Goal: Complete application form

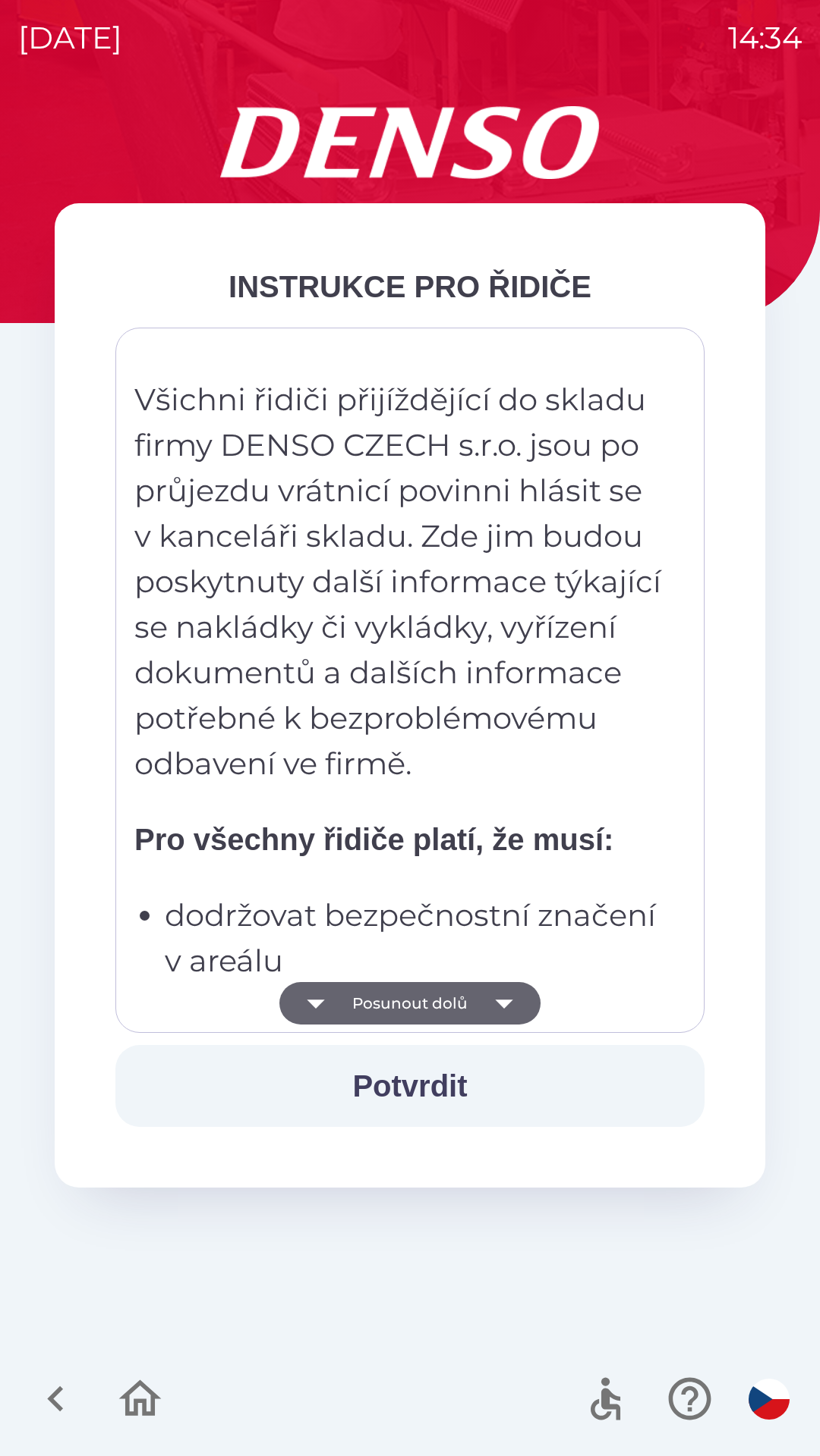
click at [505, 995] on icon "button" at bounding box center [504, 1003] width 42 height 42
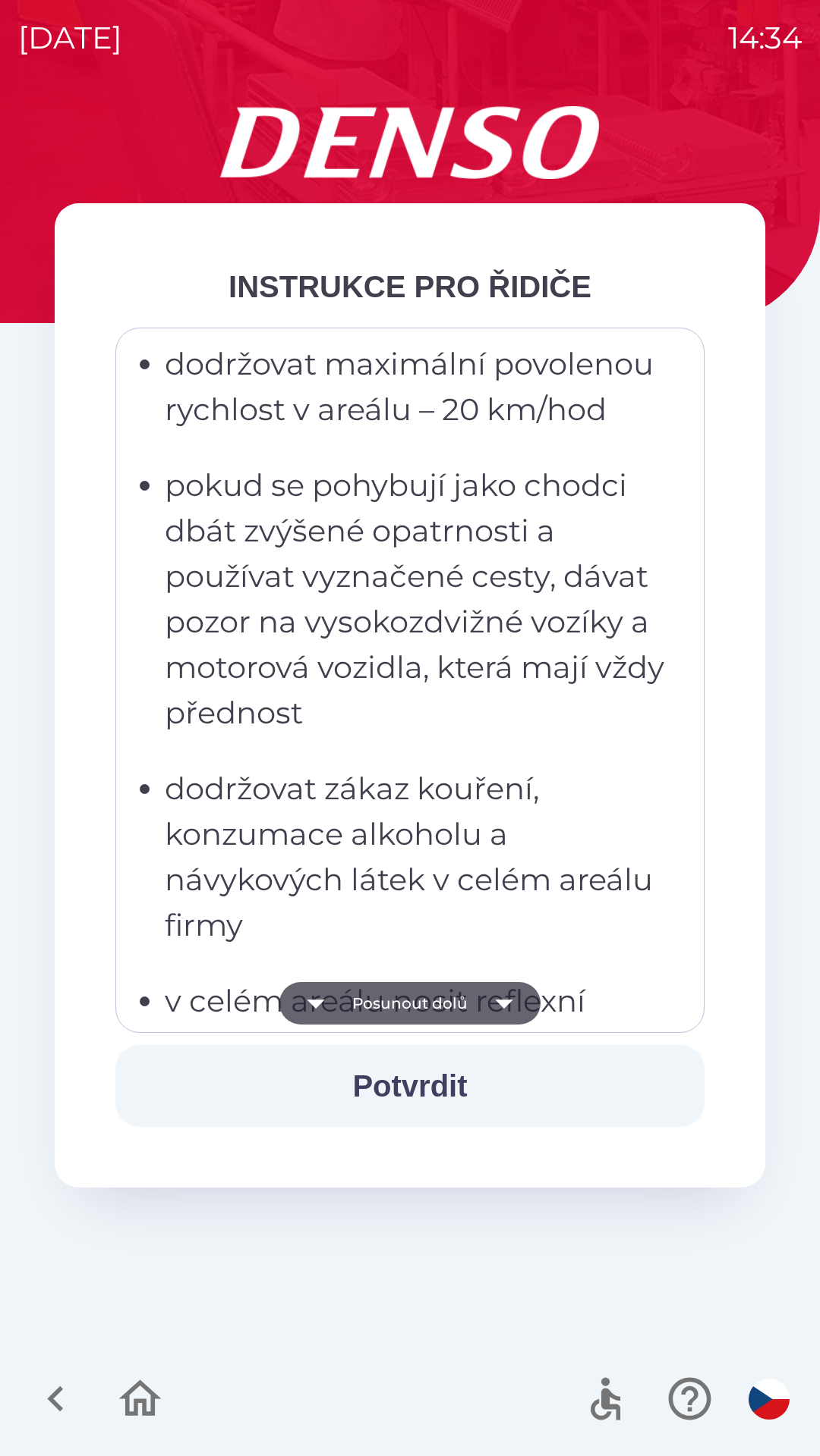
click at [487, 995] on icon "button" at bounding box center [504, 1003] width 42 height 42
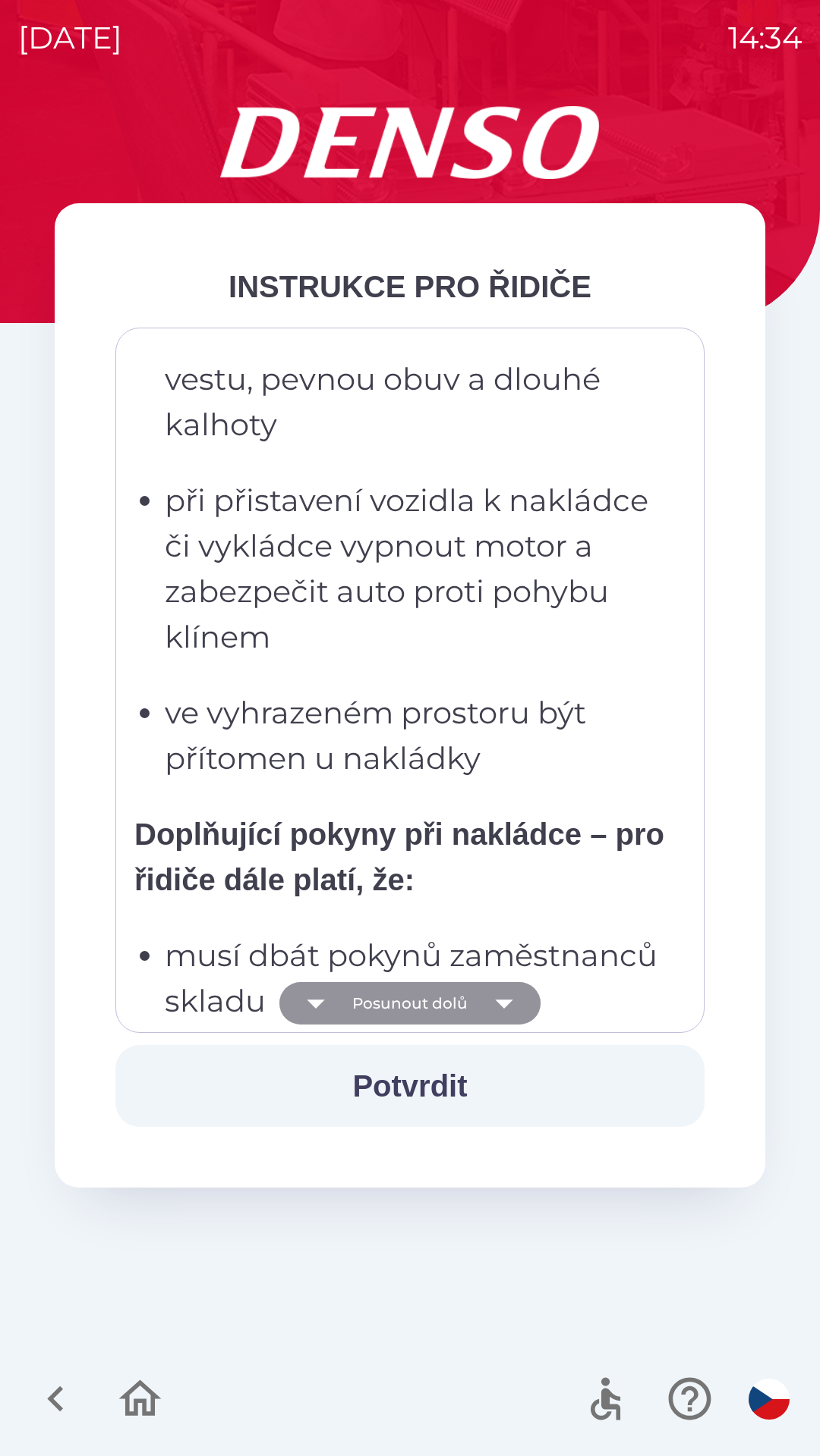
click at [503, 988] on icon "button" at bounding box center [504, 1003] width 42 height 42
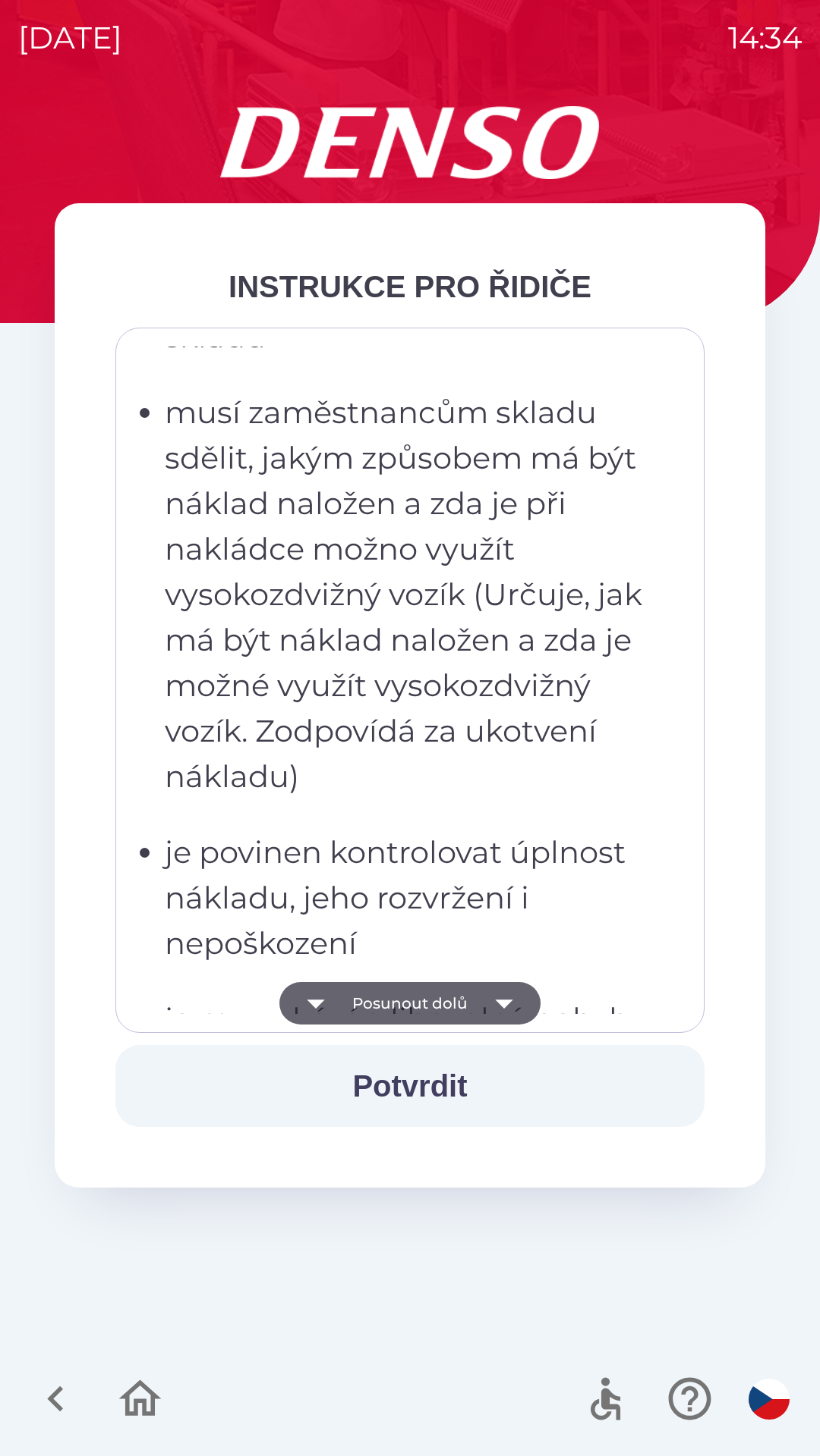
click at [498, 1000] on icon "button" at bounding box center [504, 1003] width 42 height 42
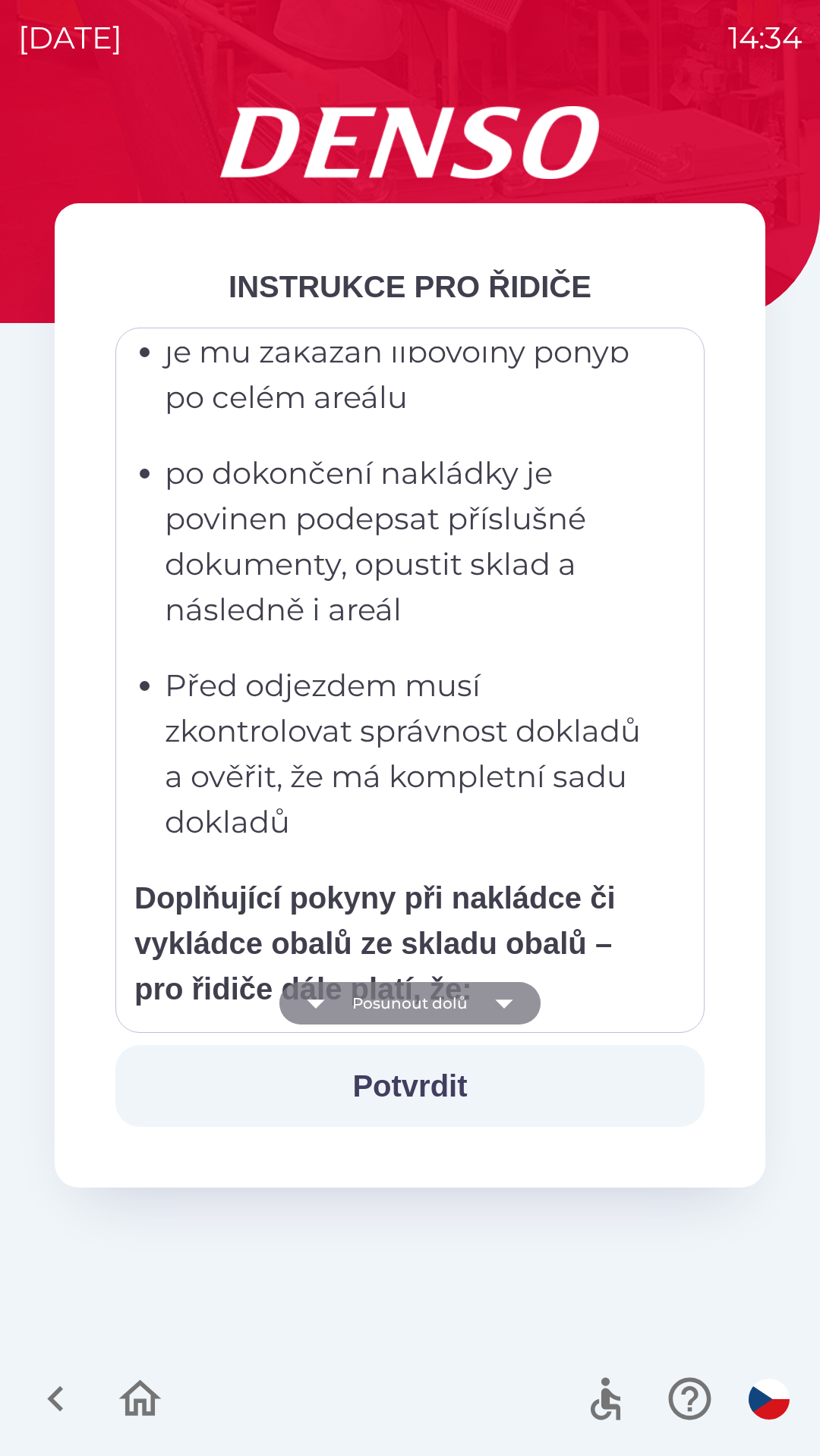
click at [501, 1003] on icon "button" at bounding box center [503, 1004] width 17 height 9
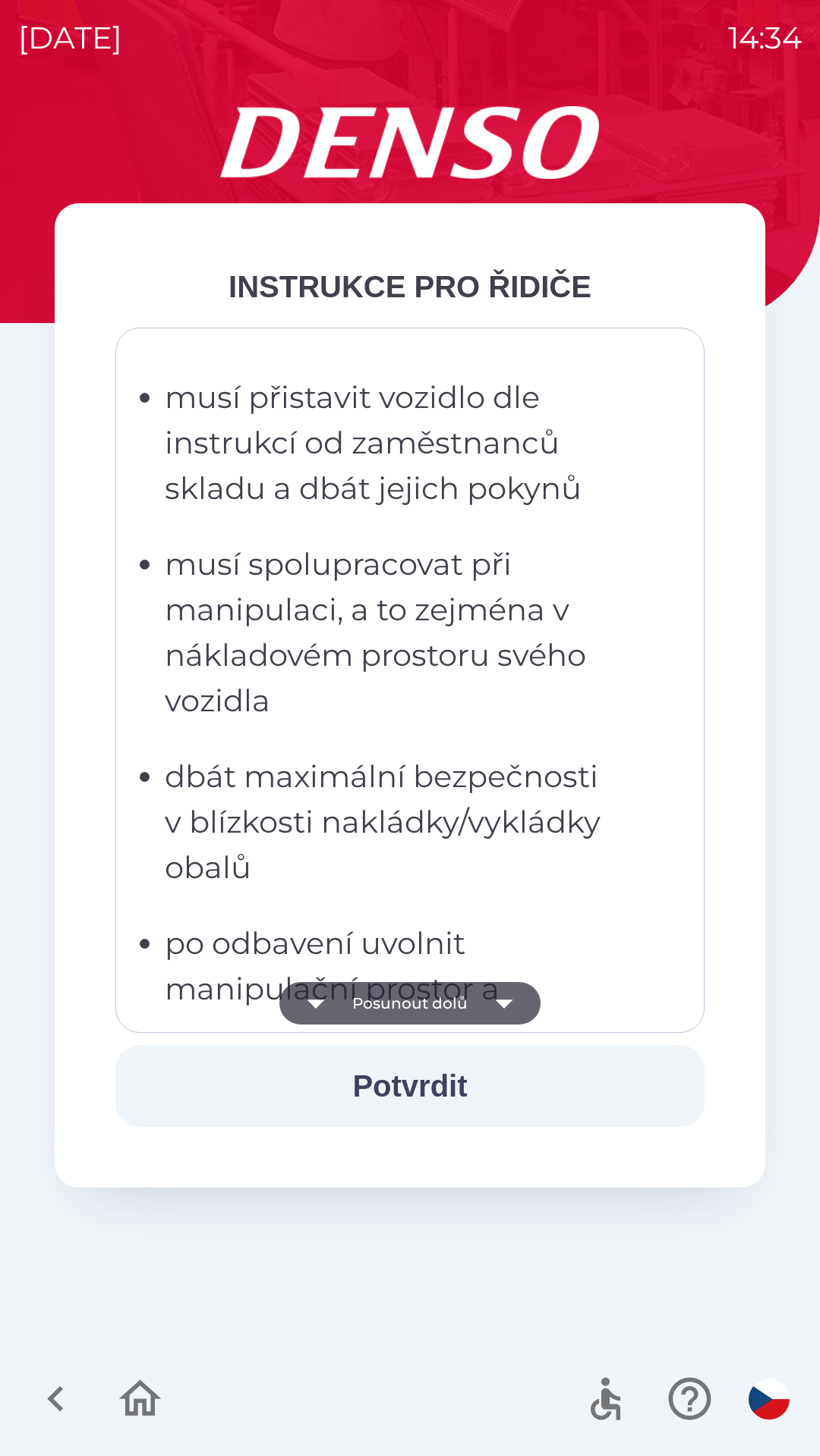
click at [508, 1002] on icon "button" at bounding box center [503, 1004] width 17 height 9
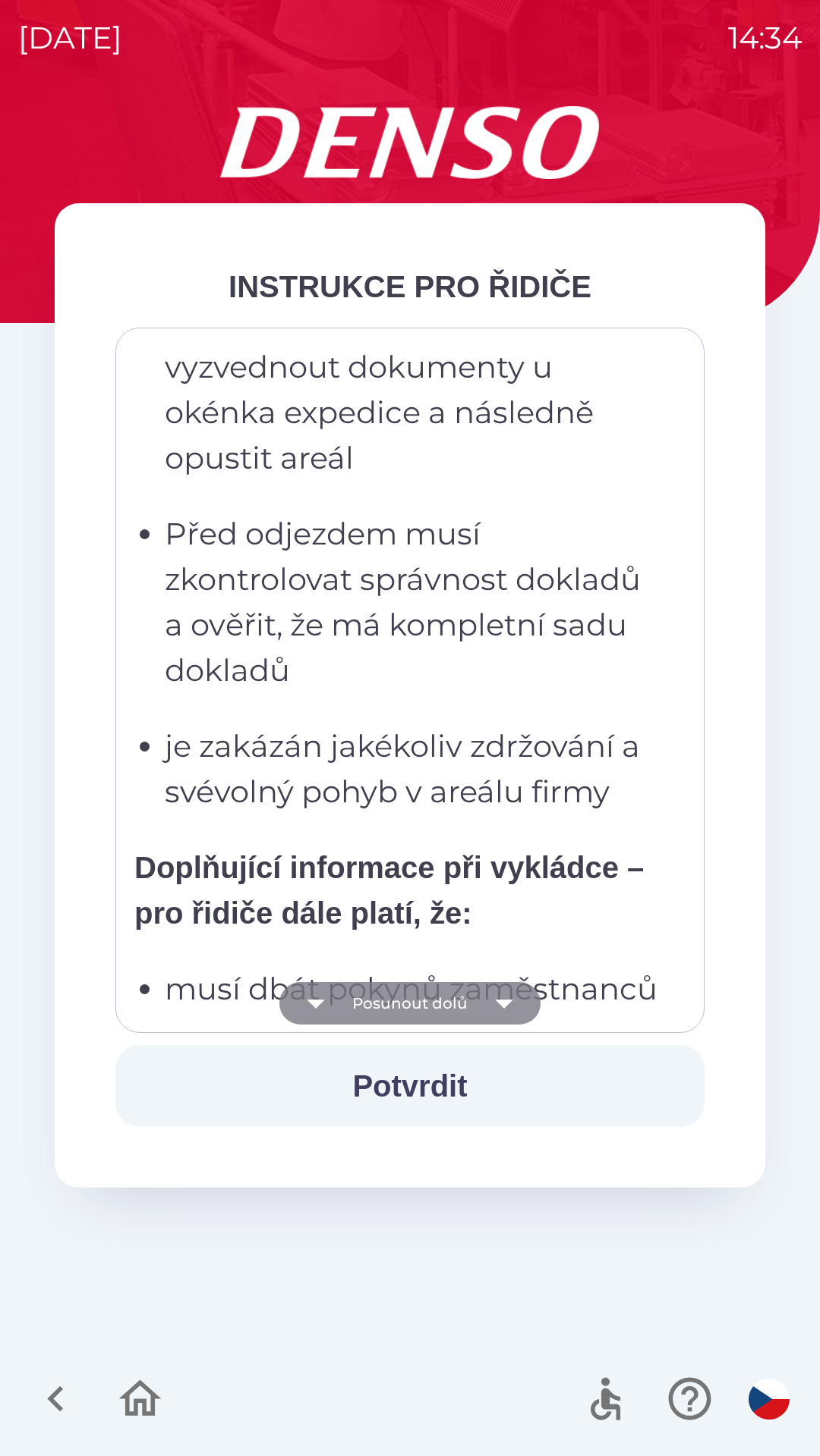
click at [512, 1002] on icon "button" at bounding box center [504, 1003] width 42 height 42
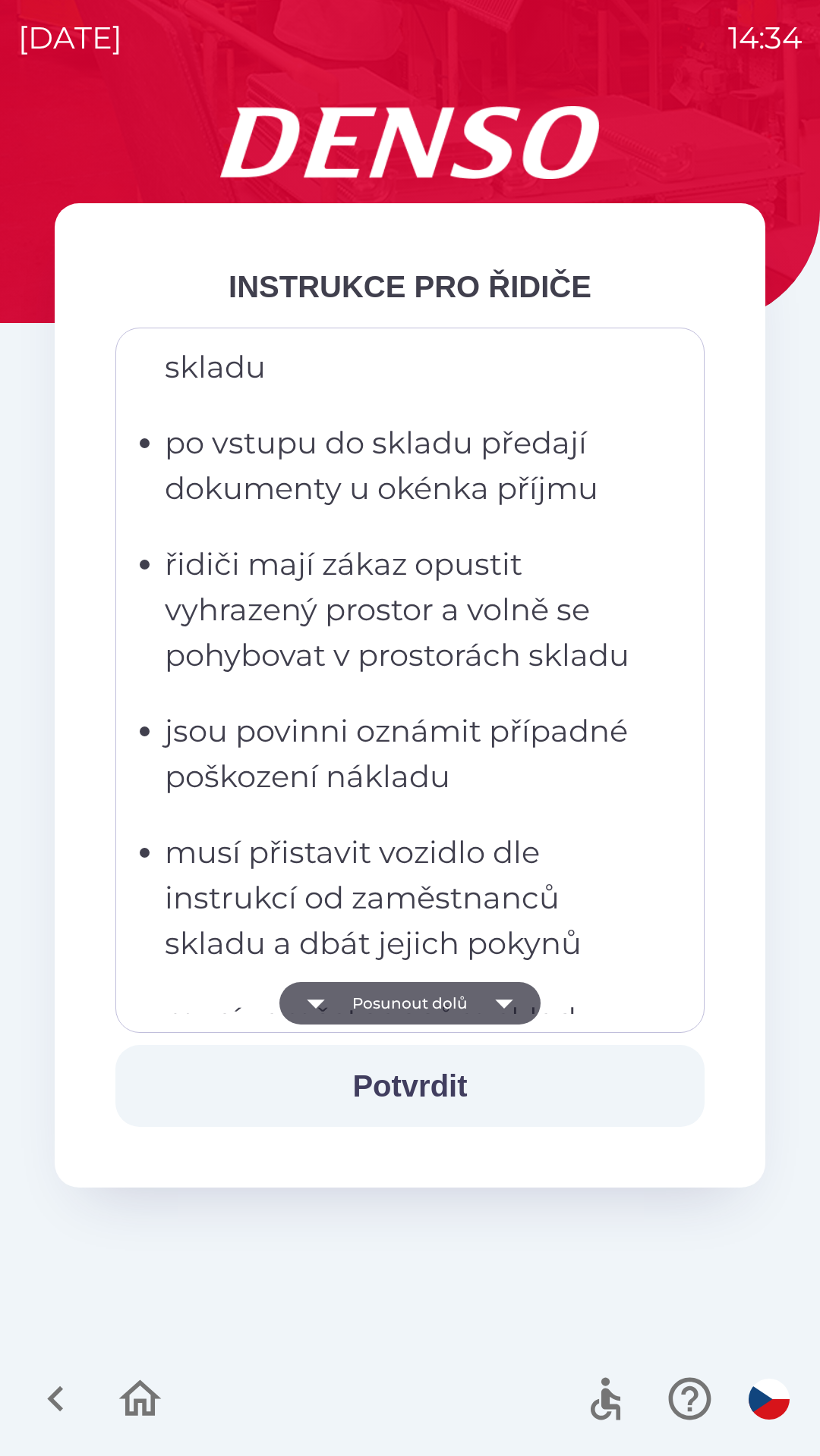
click at [514, 1003] on icon "button" at bounding box center [504, 1003] width 42 height 42
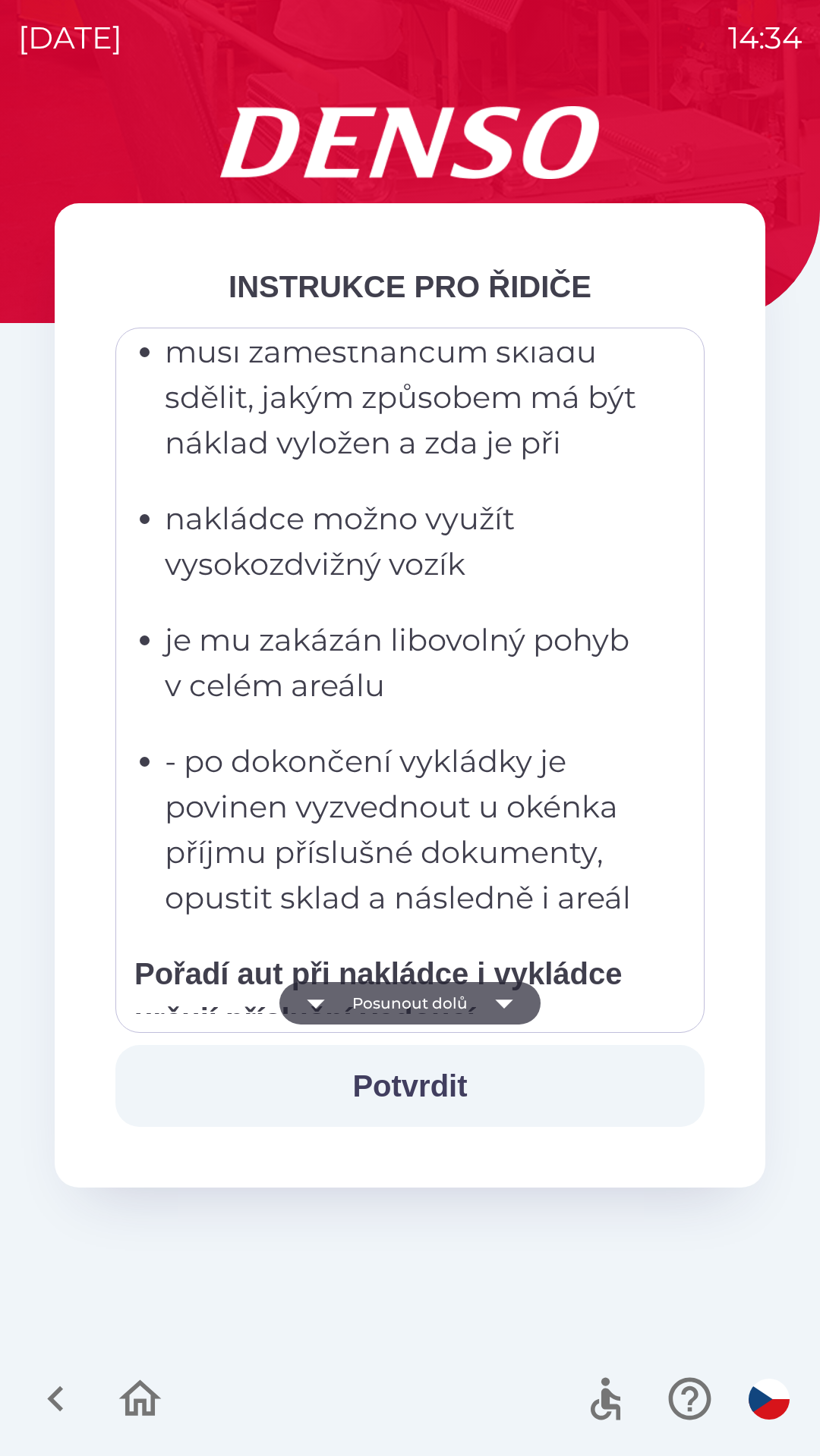
click at [511, 1005] on icon "button" at bounding box center [504, 1003] width 42 height 42
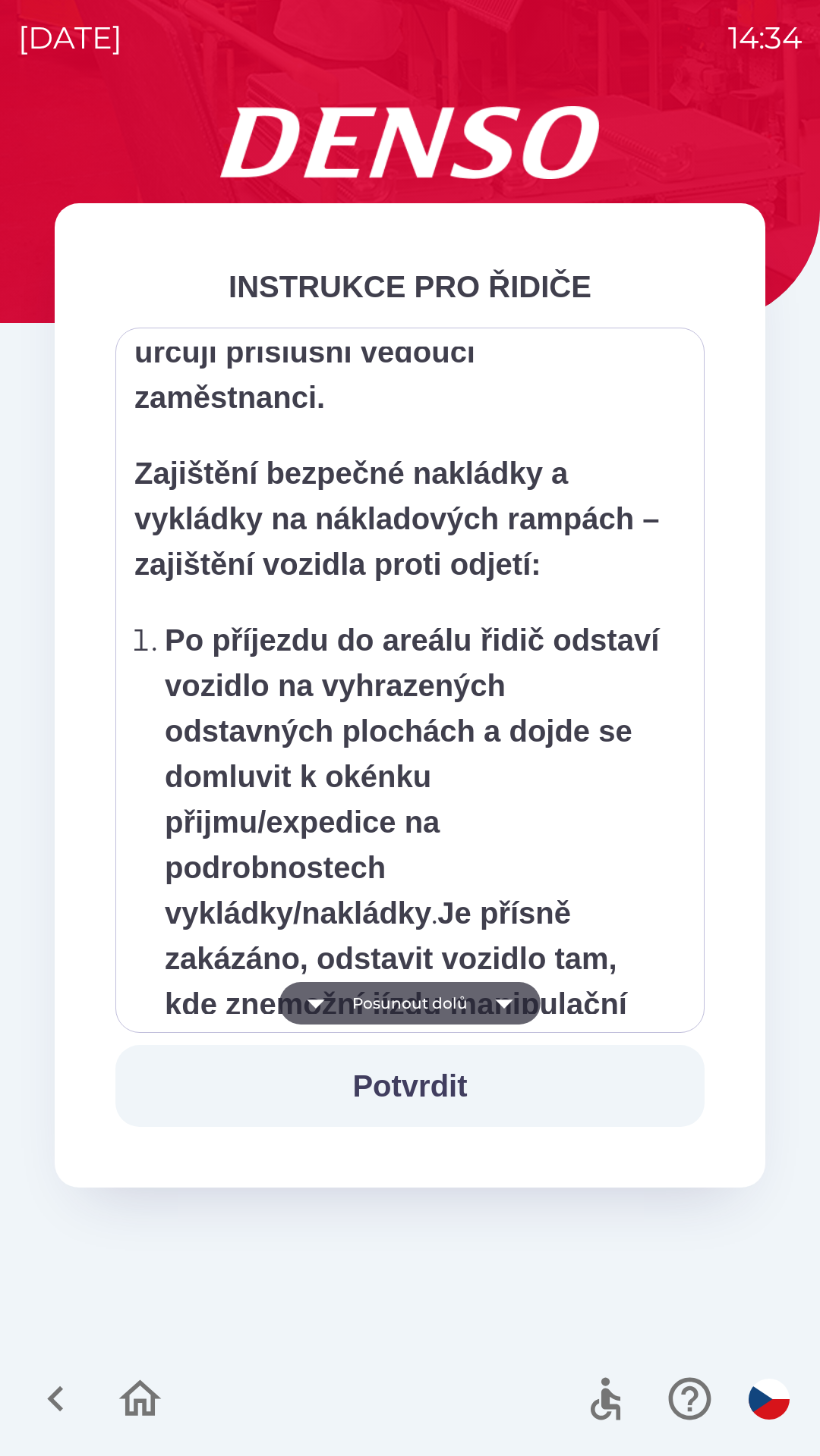
click at [509, 998] on icon "button" at bounding box center [504, 1003] width 42 height 42
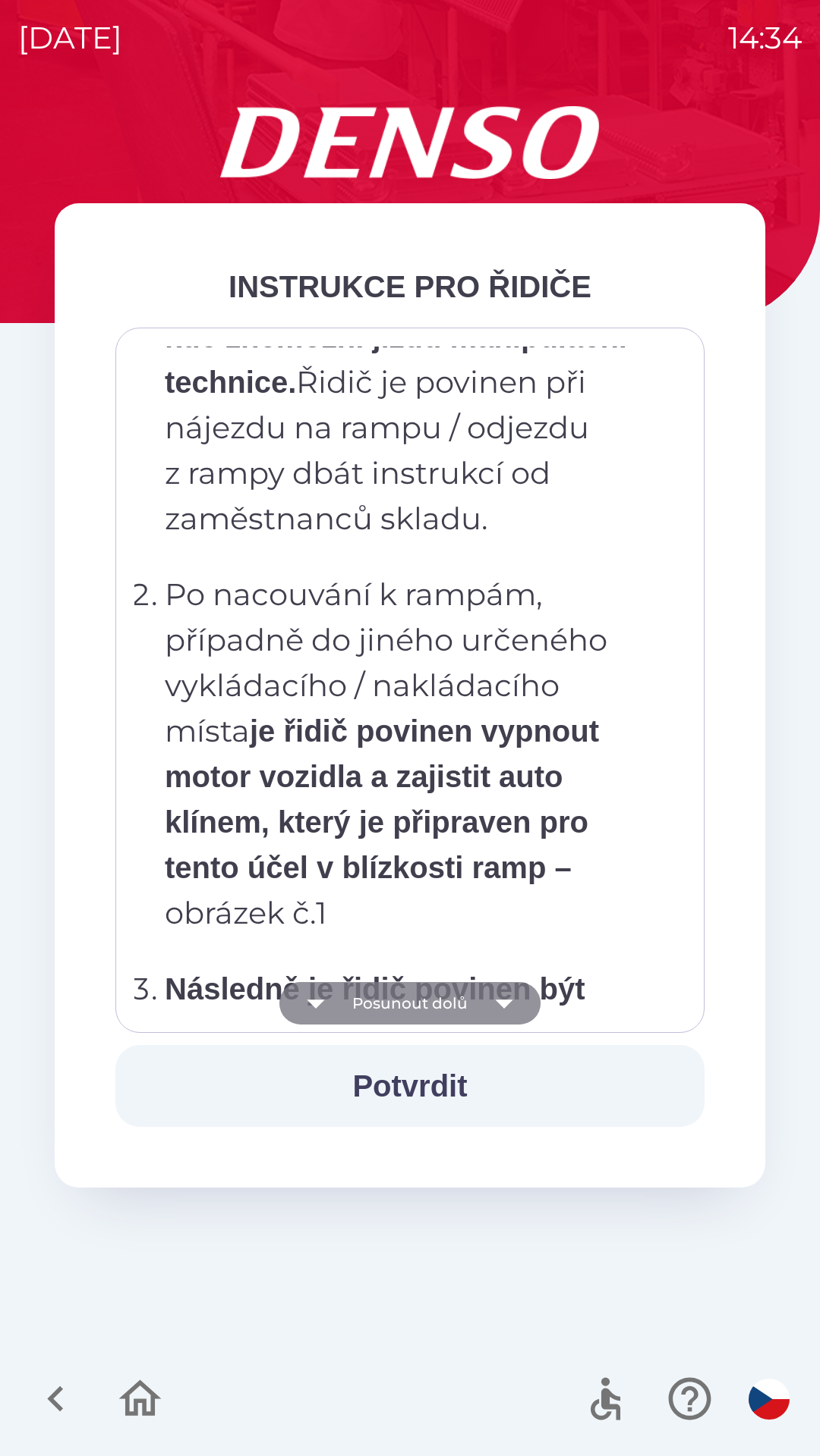
click at [507, 1002] on icon "button" at bounding box center [503, 1004] width 17 height 9
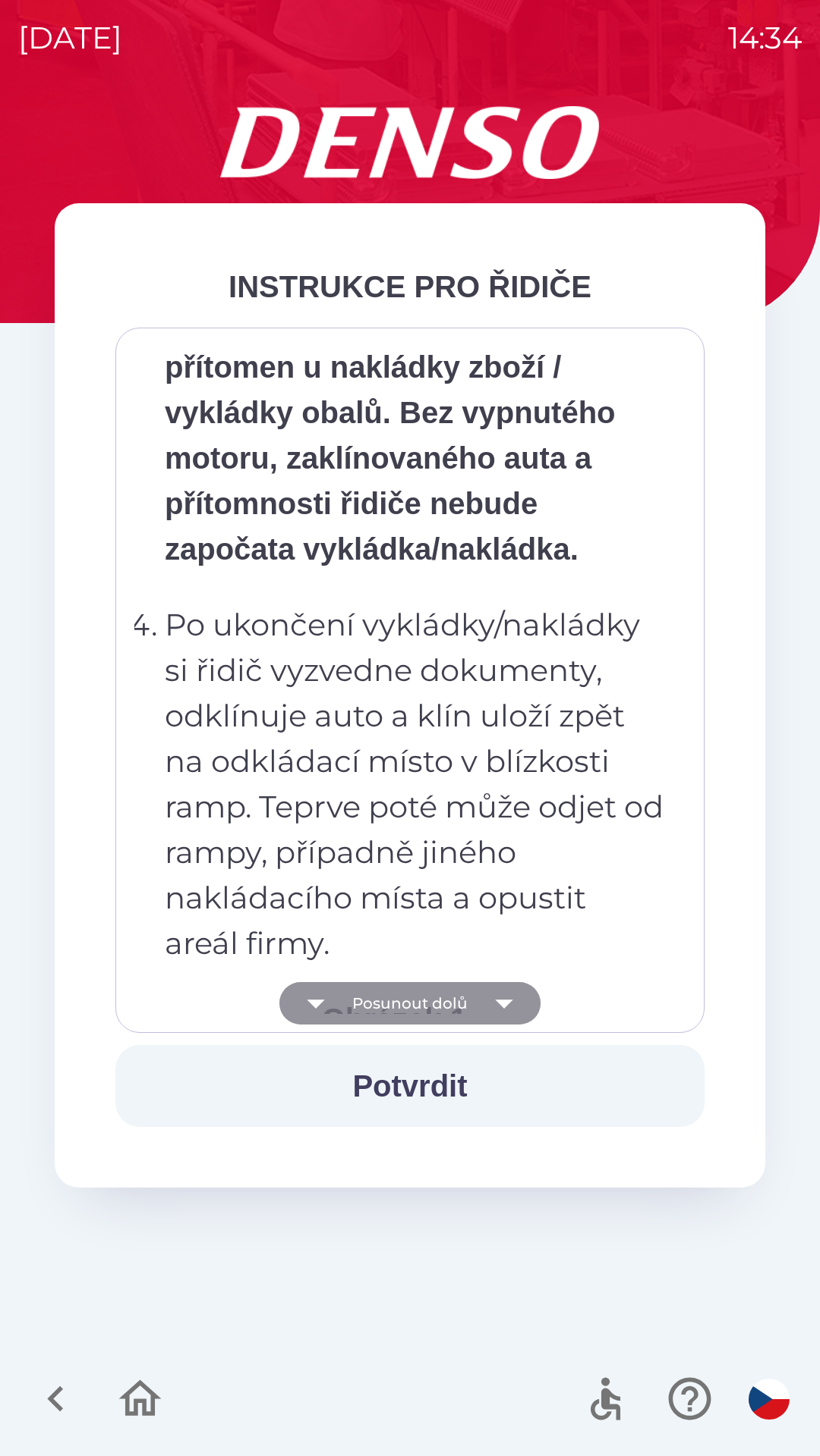
click at [509, 999] on icon "button" at bounding box center [504, 1003] width 42 height 42
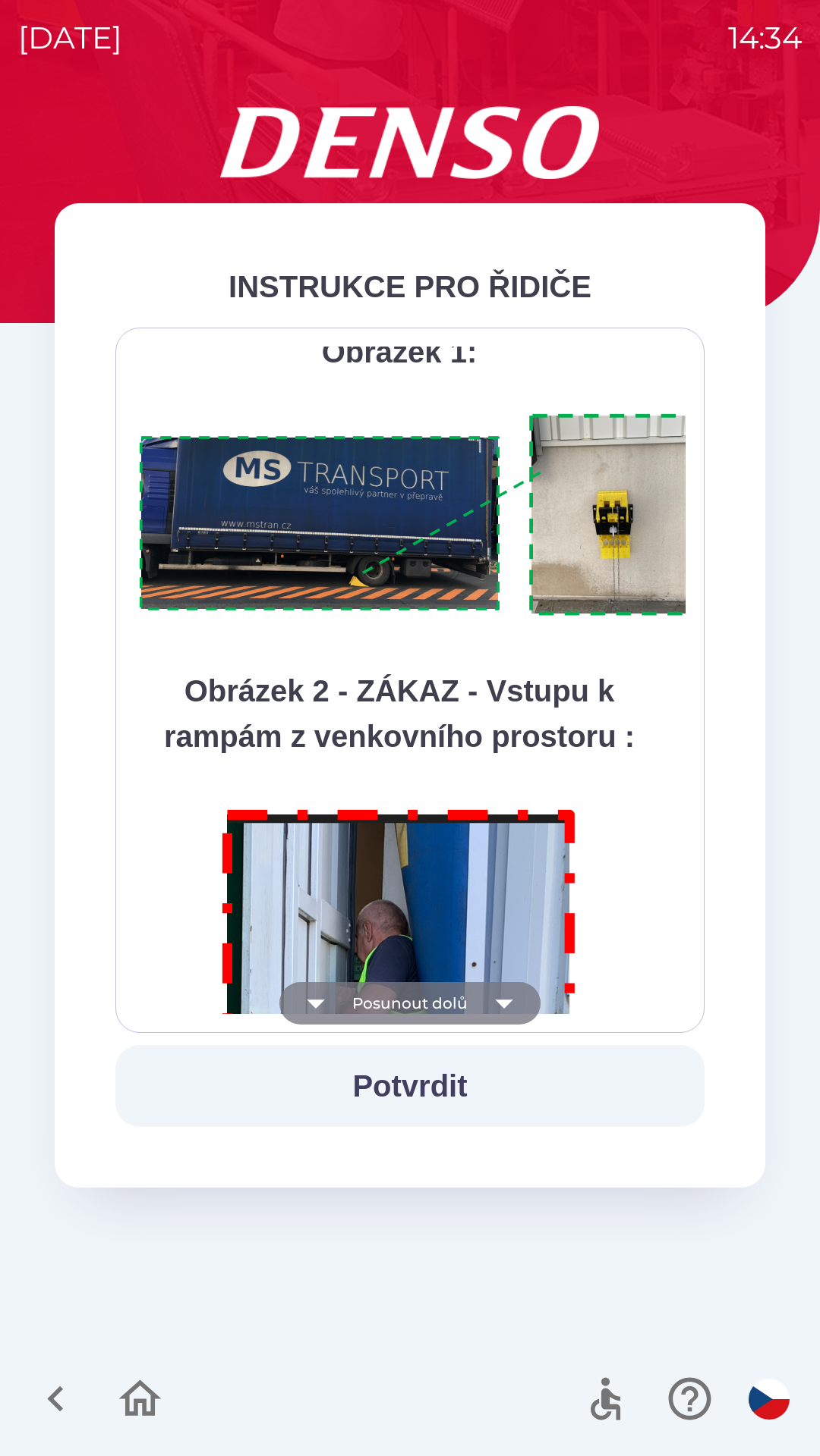
click at [509, 1004] on icon "button" at bounding box center [504, 1003] width 42 height 42
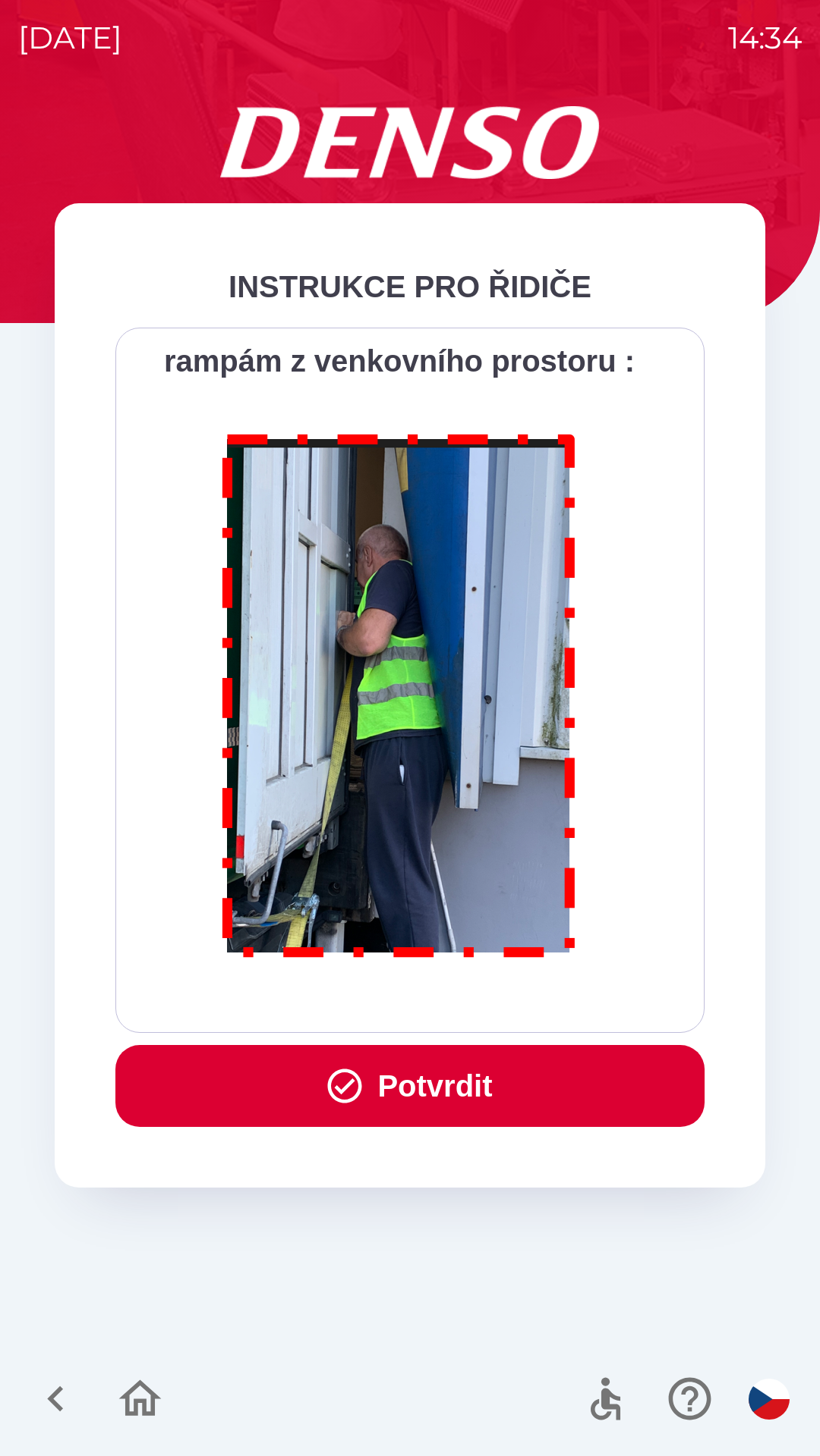
click at [434, 1089] on button "Potvrdit" at bounding box center [410, 1085] width 589 height 82
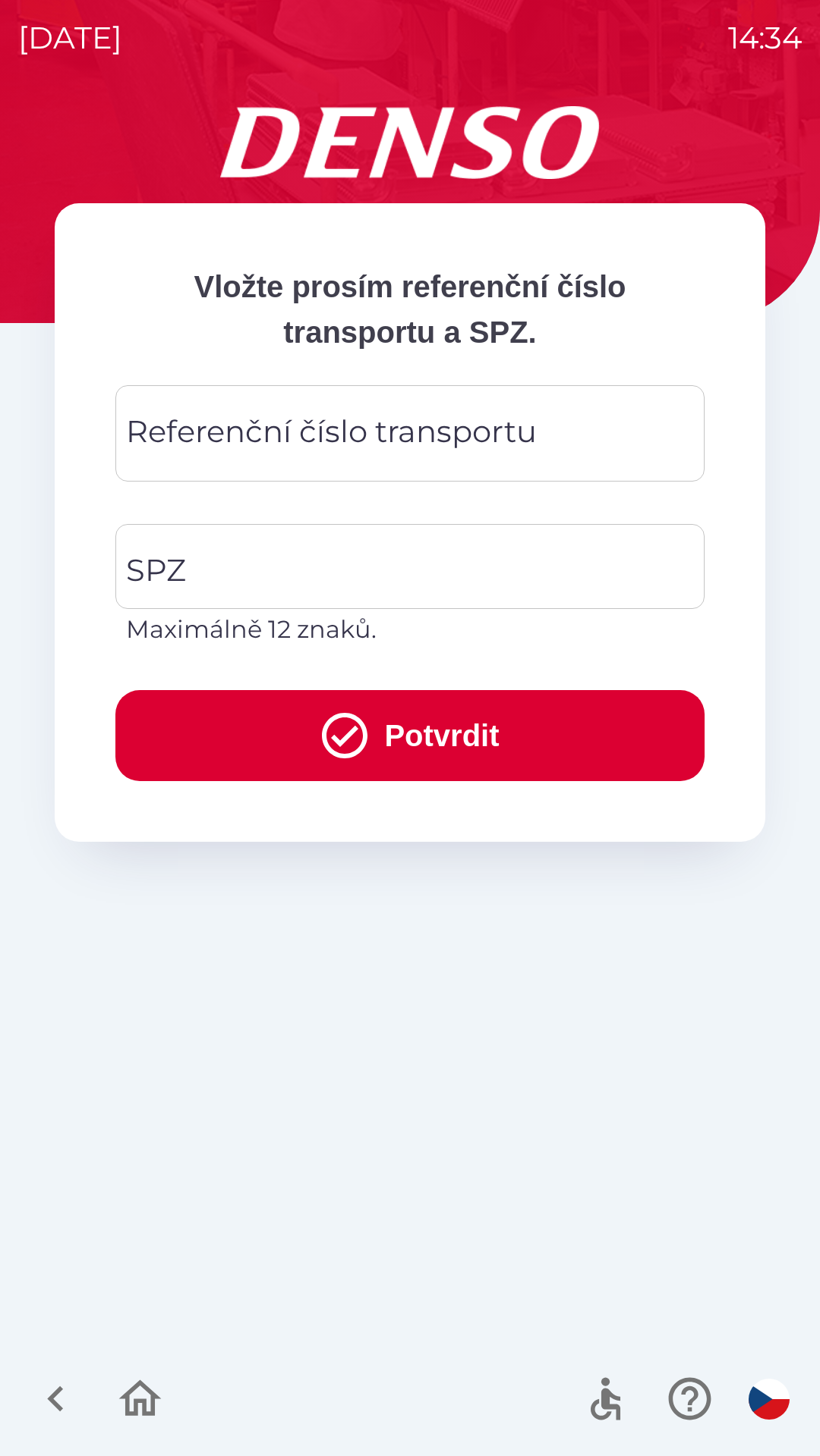
click at [388, 436] on div "Referenční číslo transportu Referenční číslo transportu" at bounding box center [410, 433] width 589 height 97
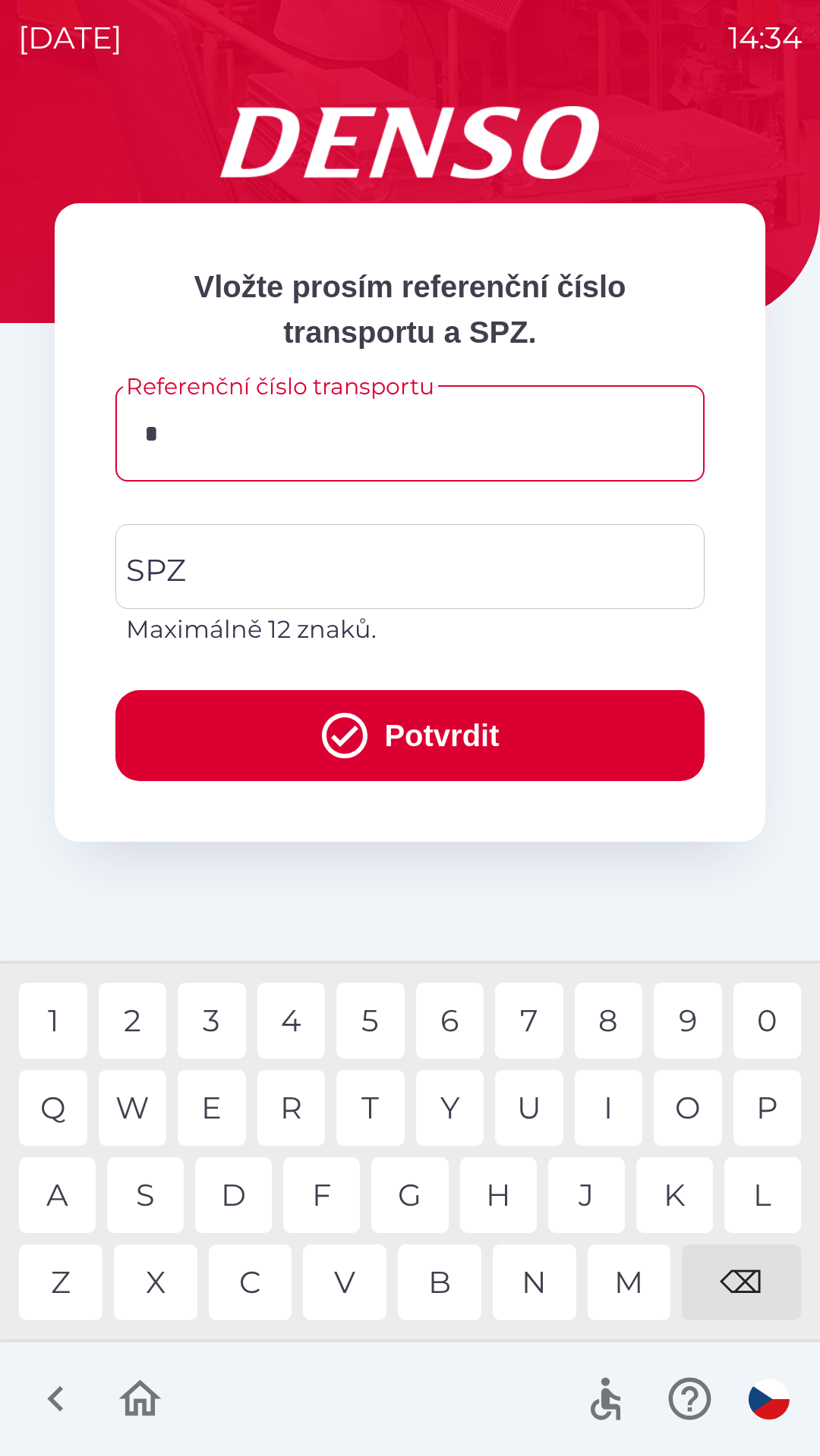
click at [214, 1010] on div "3" at bounding box center [212, 1021] width 68 height 75
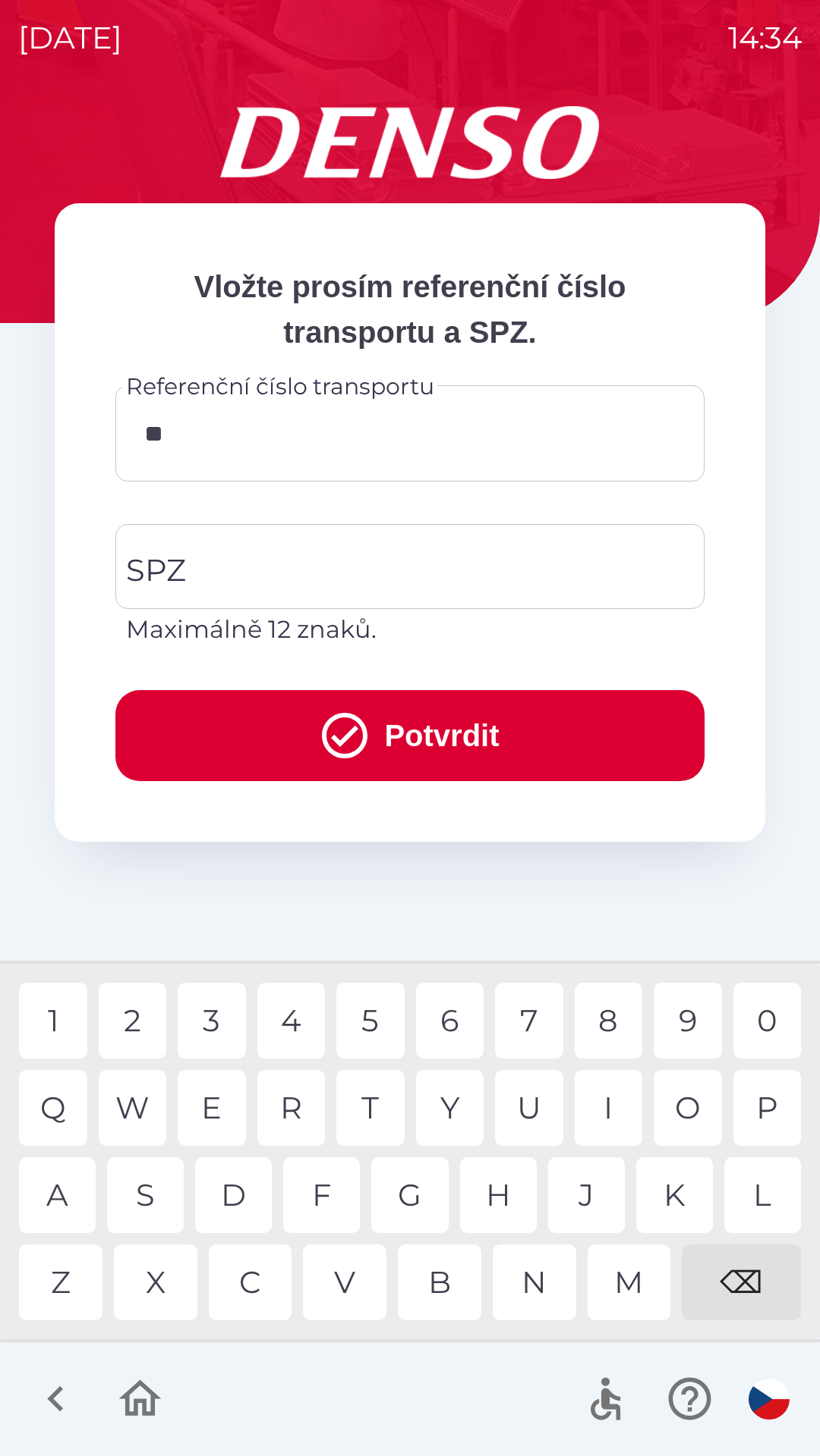
click at [302, 1021] on div "4" at bounding box center [292, 1021] width 68 height 75
click at [451, 1019] on div "6" at bounding box center [450, 1021] width 68 height 75
click at [689, 1017] on div "9" at bounding box center [687, 1021] width 68 height 75
type input "******"
click at [607, 1030] on div "8" at bounding box center [608, 1021] width 68 height 75
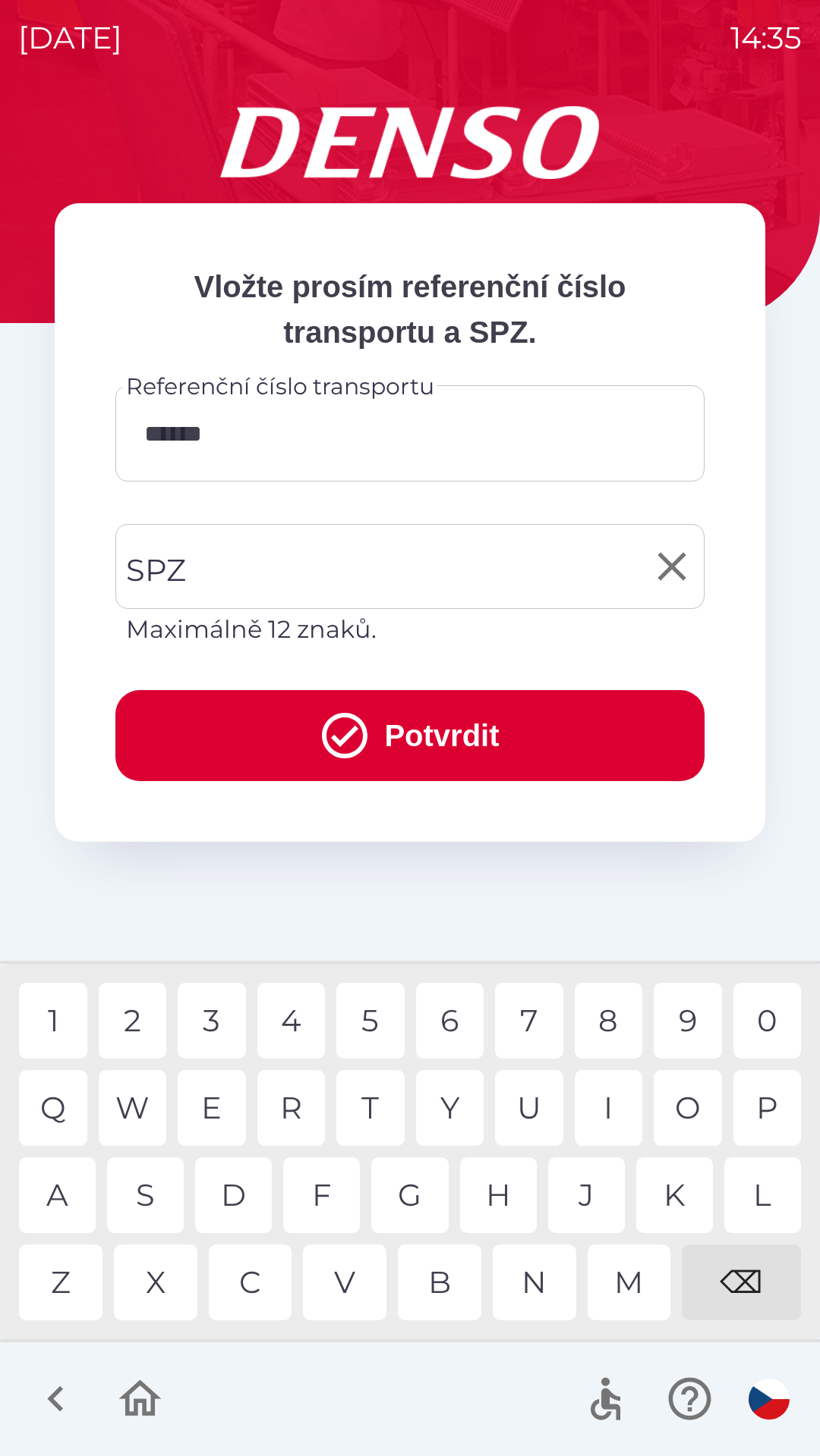
click at [300, 558] on input "SPZ" at bounding box center [398, 567] width 552 height 72
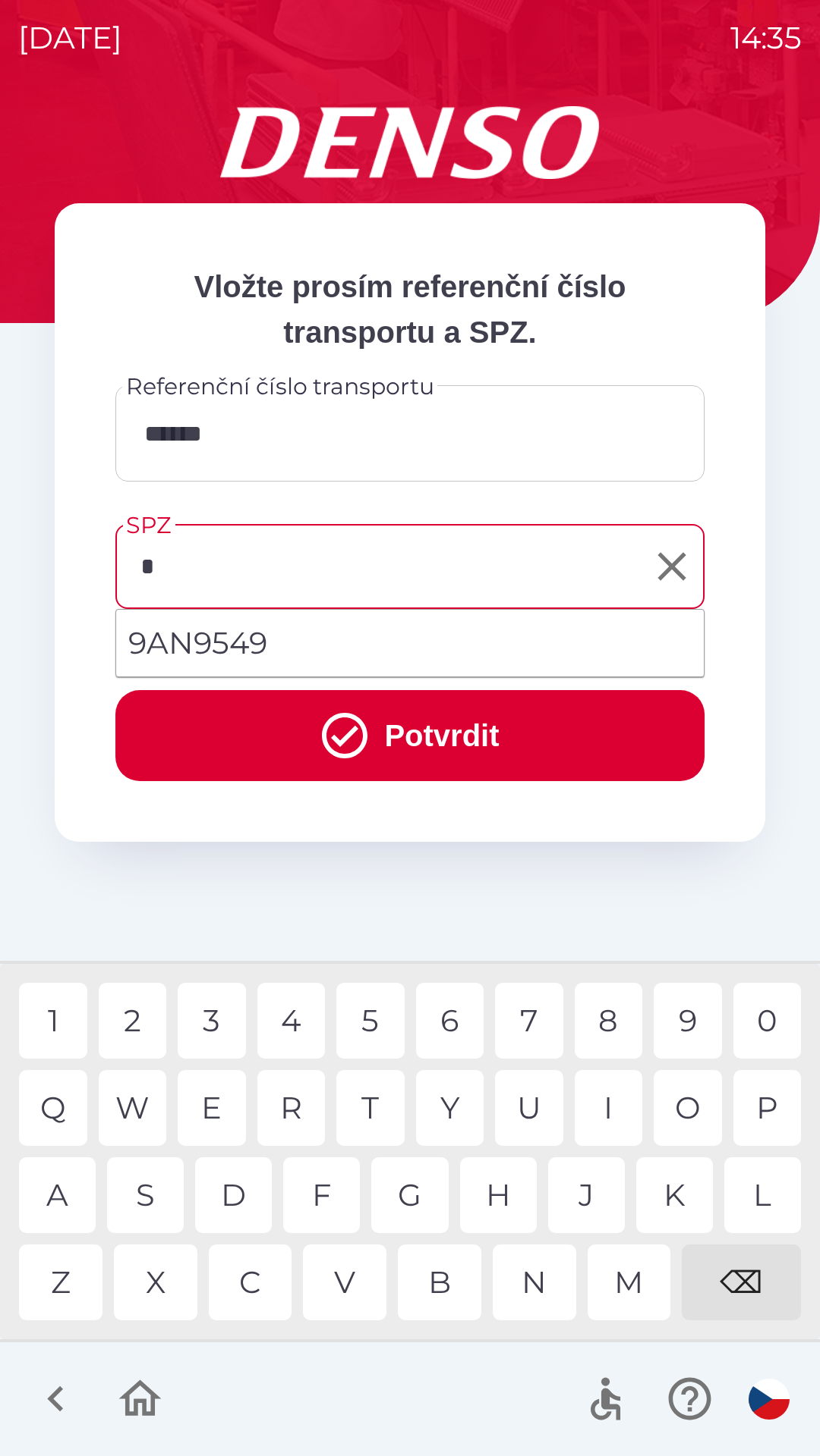
click at [687, 1021] on div "9" at bounding box center [687, 1021] width 68 height 75
click at [768, 1106] on div "P" at bounding box center [768, 1108] width 68 height 75
click at [295, 1015] on div "4" at bounding box center [292, 1021] width 68 height 75
click at [220, 1008] on div "3" at bounding box center [212, 1021] width 68 height 75
type input "*******"
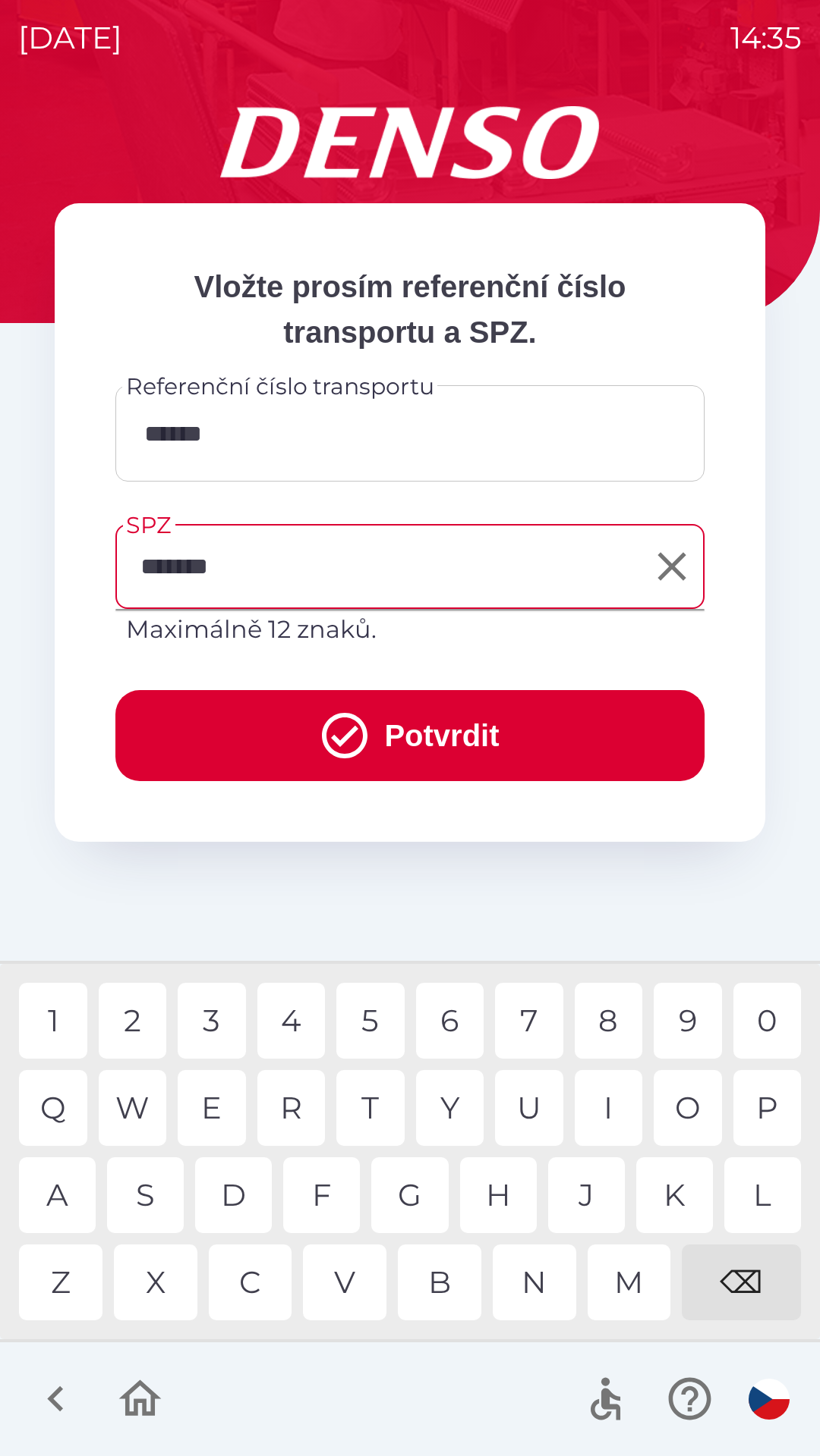
click at [684, 1025] on div "9" at bounding box center [687, 1021] width 68 height 75
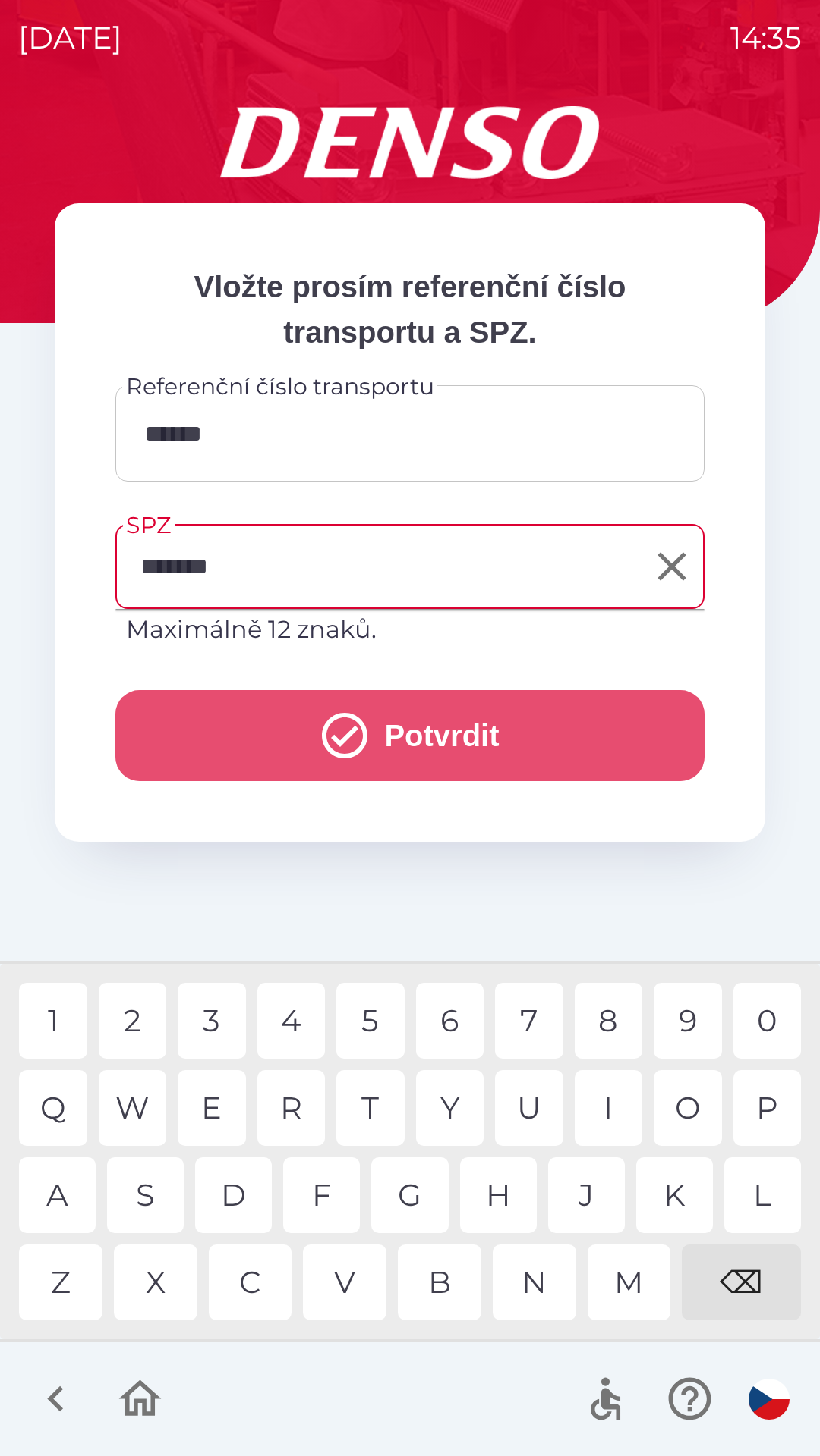
click at [355, 729] on icon "submit" at bounding box center [344, 735] width 54 height 54
